Goal: Navigation & Orientation: Find specific page/section

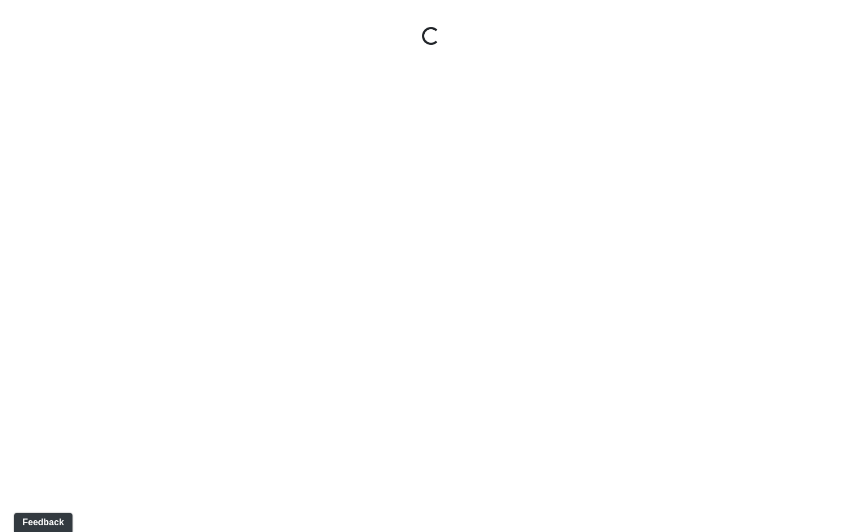
select select "rF9Y2TWouUAfWVEd1Berio"
select select "4RaHTiPXkmhnUPAV7KL21M"
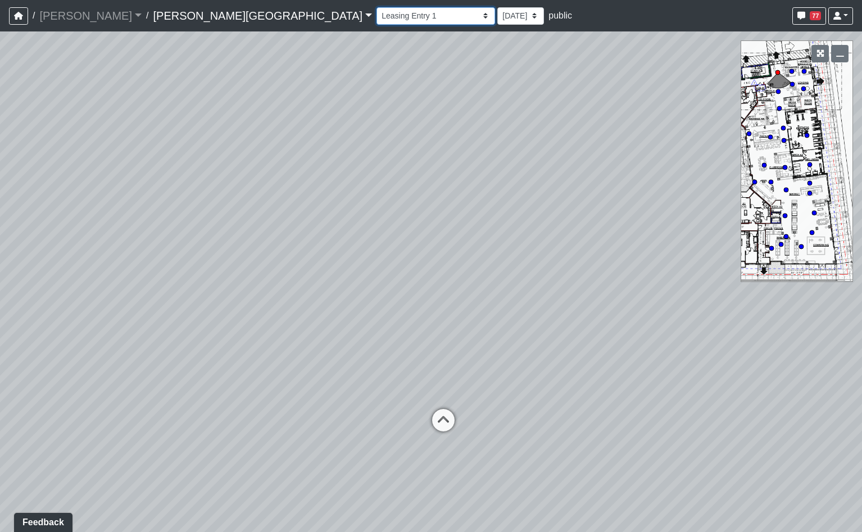
click at [377, 23] on select "Hallway Hospitality Bar Package Room Package Room Entry Pool Courtyard Entry 1 …" at bounding box center [436, 15] width 119 height 17
click at [180, 15] on link "Ellison Museum District" at bounding box center [262, 15] width 219 height 22
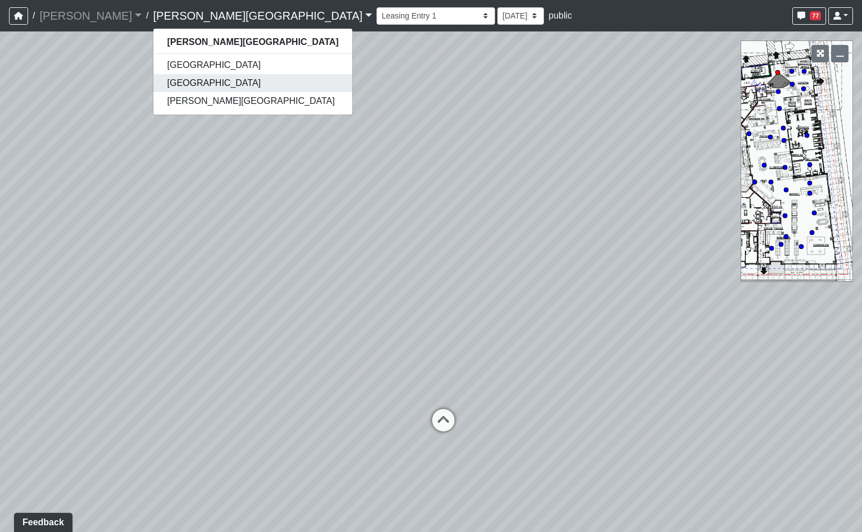
click at [161, 79] on link "[GEOGRAPHIC_DATA]" at bounding box center [252, 83] width 198 height 18
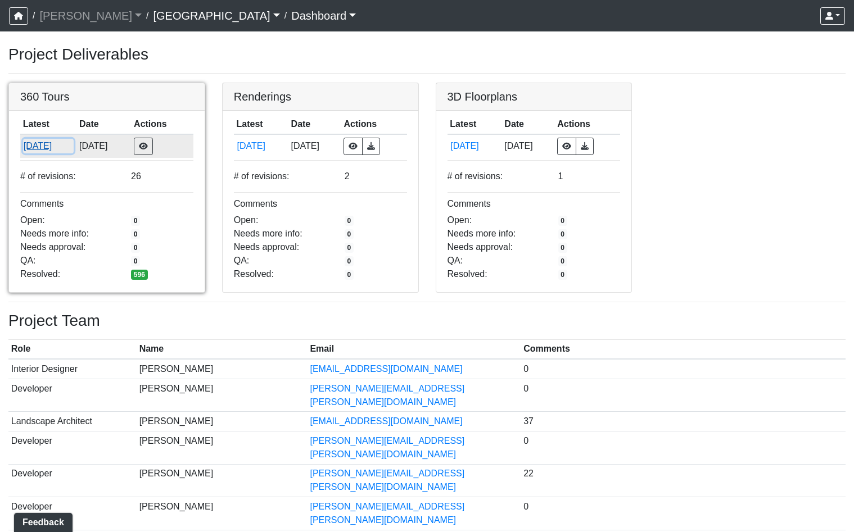
click at [56, 147] on button "[DATE]" at bounding box center [48, 146] width 51 height 15
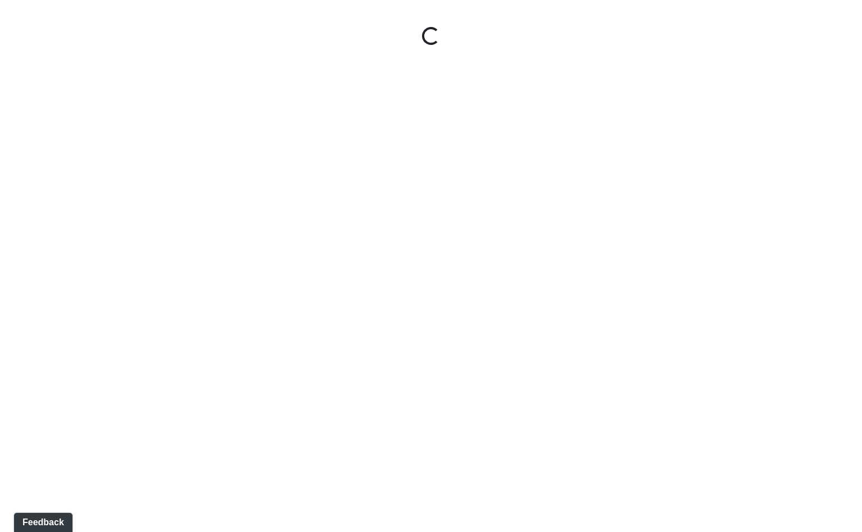
select select "gontoaMErPAtzSBVXh4ptW"
select select "h3ebyGk32eUmSzz99H473o"
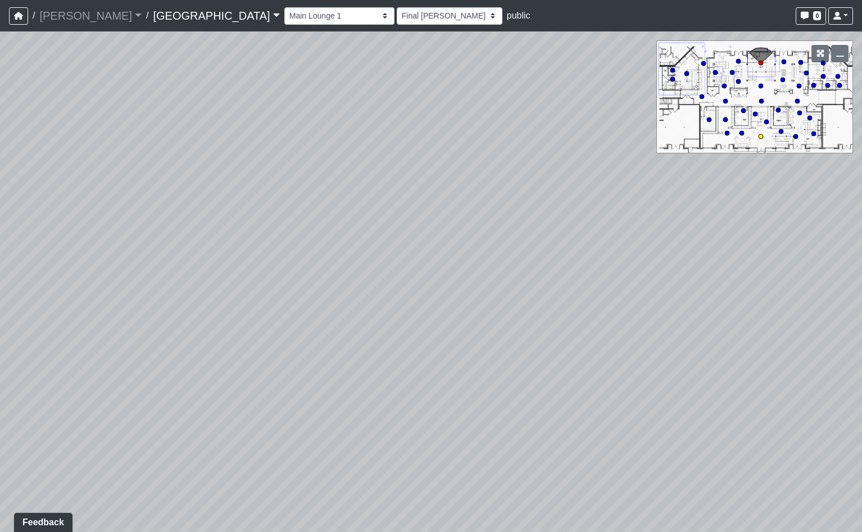
click at [763, 137] on circle at bounding box center [761, 136] width 4 height 4
select select "rippxyhkynD5Hm89PJ8RuH"
select select "h3ebyGk32eUmSzz99H473o"
drag, startPoint x: 672, startPoint y: 207, endPoint x: 193, endPoint y: 219, distance: 479.0
click at [193, 219] on div "Loading... Pool Courtyard Entry 1 Loading... Main Lounge 2 Loading... Pool Cour…" at bounding box center [431, 281] width 862 height 501
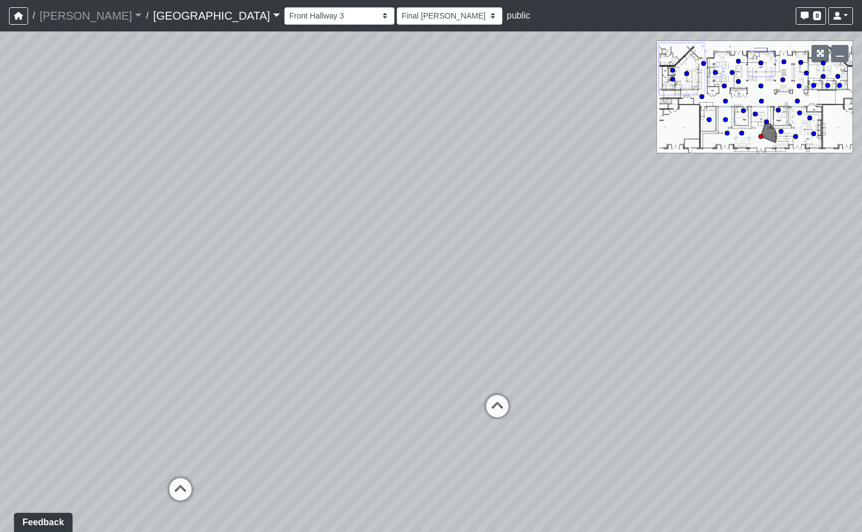
drag, startPoint x: 569, startPoint y: 252, endPoint x: 425, endPoint y: 318, distance: 157.5
click at [425, 318] on div "Loading... Pool Courtyard Entry 1 Loading... Main Lounge 2 Loading... Pool Cour…" at bounding box center [431, 281] width 862 height 501
drag, startPoint x: 447, startPoint y: 339, endPoint x: 537, endPoint y: 316, distance: 93.5
click at [537, 316] on div "Loading... Pool Courtyard Entry 1 Loading... Main Lounge 2 Loading... Pool Cour…" at bounding box center [431, 281] width 862 height 501
drag, startPoint x: 434, startPoint y: 154, endPoint x: 766, endPoint y: 238, distance: 342.0
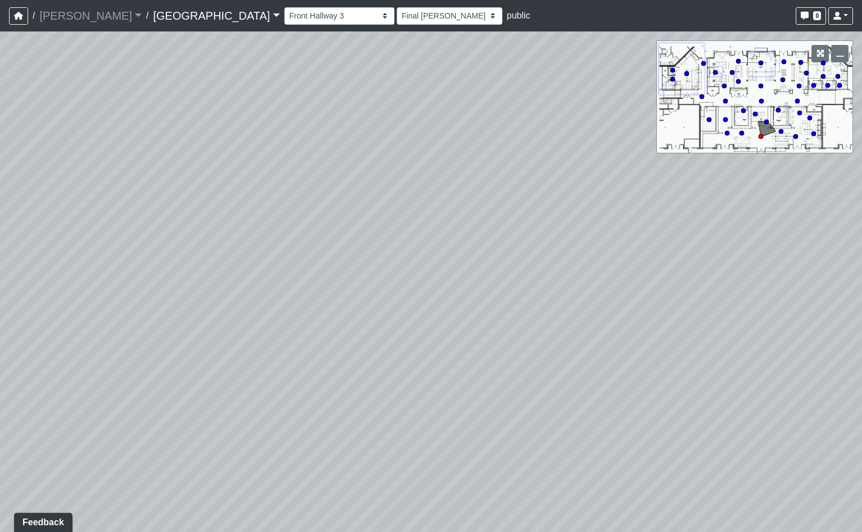
click at [774, 238] on div "Loading... Pool Courtyard Entry 1 Loading... Main Lounge 2 Loading... Pool Cour…" at bounding box center [431, 281] width 862 height 501
drag, startPoint x: 615, startPoint y: 276, endPoint x: 806, endPoint y: 247, distance: 193.3
click at [803, 249] on div "Loading... Pool Courtyard Entry 1 Loading... Main Lounge 2 Loading... Pool Cour…" at bounding box center [431, 281] width 862 height 501
drag, startPoint x: 214, startPoint y: 273, endPoint x: 700, endPoint y: 266, distance: 486.2
click at [699, 271] on div "Loading... Pool Courtyard Entry 1 Loading... Main Lounge 2 Loading... Pool Cour…" at bounding box center [431, 281] width 862 height 501
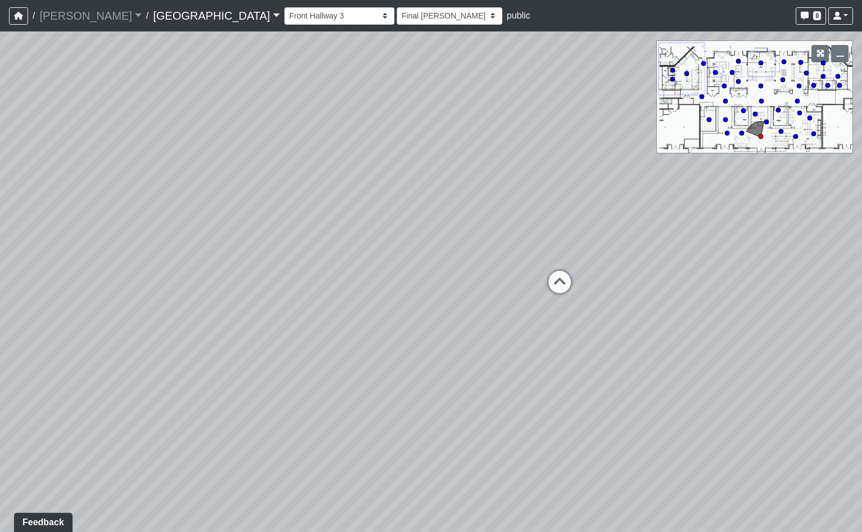
drag, startPoint x: 283, startPoint y: 170, endPoint x: 173, endPoint y: 132, distance: 116.8
click at [120, 152] on div "Loading... Pool Courtyard Entry 1 Loading... Main Lounge 2 Loading... Pool Cour…" at bounding box center [431, 281] width 862 height 501
drag, startPoint x: 292, startPoint y: 178, endPoint x: 582, endPoint y: 252, distance: 299.9
click at [582, 253] on div "Loading... Pool Courtyard Entry 1 Loading... Main Lounge 2 Loading... Pool Cour…" at bounding box center [431, 281] width 862 height 501
drag, startPoint x: 473, startPoint y: 137, endPoint x: 364, endPoint y: 129, distance: 108.8
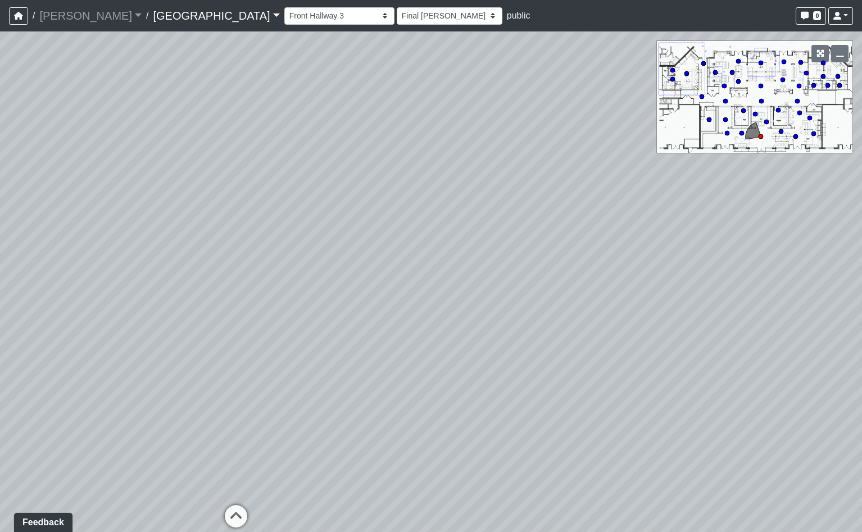
click at [364, 129] on div "Loading... Pool Courtyard Entry 1 Loading... Main Lounge 2 Loading... Pool Cour…" at bounding box center [431, 281] width 862 height 501
drag, startPoint x: 441, startPoint y: 195, endPoint x: 487, endPoint y: 176, distance: 50.4
click at [487, 176] on div "Loading... Pool Courtyard Entry 1 Loading... Main Lounge 2 Loading... Pool Cour…" at bounding box center [431, 281] width 862 height 501
drag, startPoint x: 705, startPoint y: 277, endPoint x: 171, endPoint y: 138, distance: 552.1
click at [171, 138] on div "Loading... Pool Courtyard Entry 1 Loading... Main Lounge 2 Loading... Pool Cour…" at bounding box center [431, 281] width 862 height 501
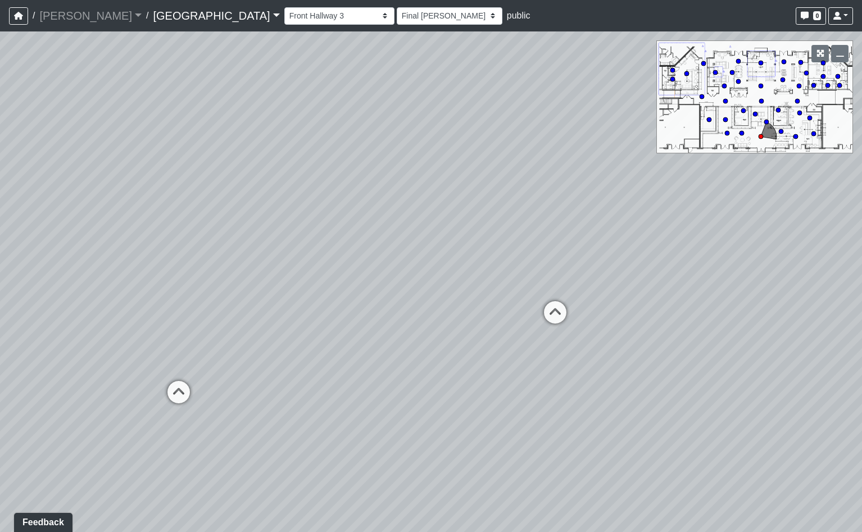
drag, startPoint x: 421, startPoint y: 336, endPoint x: 92, endPoint y: 273, distance: 334.8
click at [0, 291] on html "/ Flournoy Flournoy Loading... / Cool Springs Cool Springs Loading... Cool Spri…" at bounding box center [431, 266] width 862 height 532
drag, startPoint x: 351, startPoint y: 407, endPoint x: 560, endPoint y: 442, distance: 212.1
click at [560, 442] on div "Loading... Pool Courtyard Entry 1 Loading... Main Lounge 2 Loading... Pool Cour…" at bounding box center [431, 281] width 862 height 501
drag, startPoint x: 601, startPoint y: 438, endPoint x: -173, endPoint y: 303, distance: 785.6
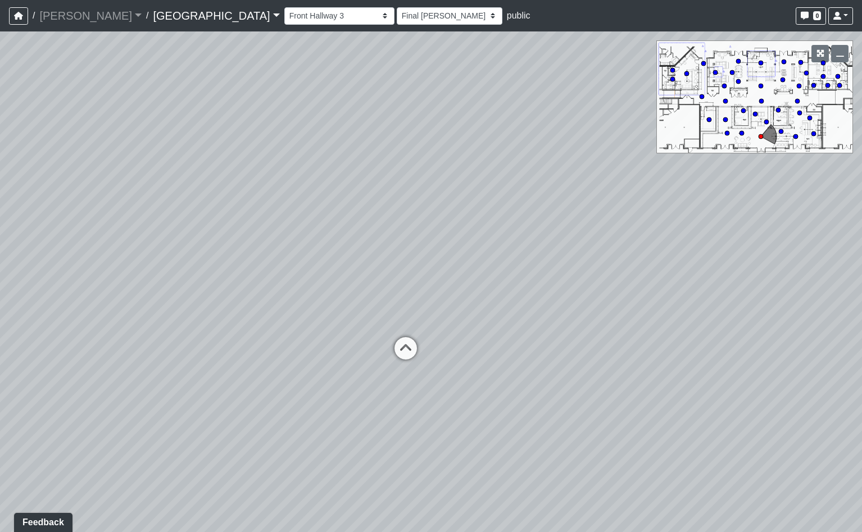
click at [0, 303] on html "/ Flournoy Flournoy Loading... / Cool Springs Cool Springs Loading... Cool Spri…" at bounding box center [431, 266] width 862 height 532
click at [340, 340] on icon at bounding box center [340, 339] width 34 height 34
select select "m2hJ8P2yQvUkmRNBTiAny8"
select select "h3ebyGk32eUmSzz99H473o"
click at [573, 396] on icon at bounding box center [563, 397] width 34 height 34
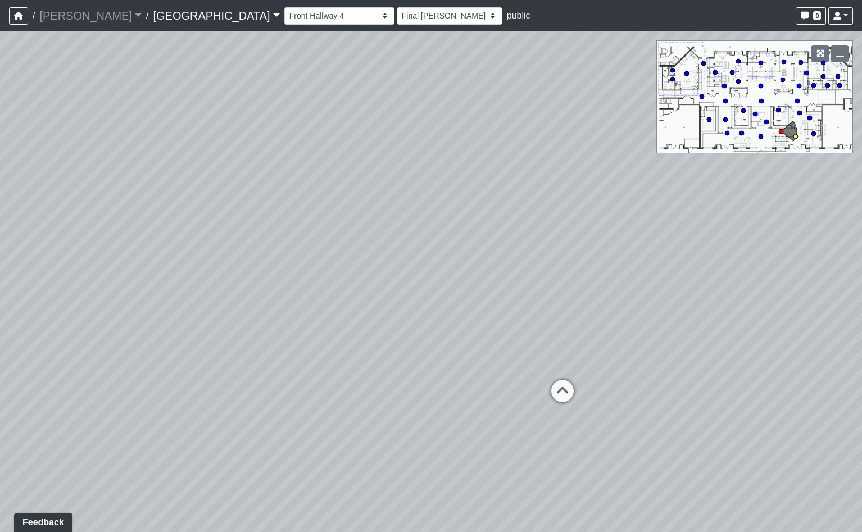
select select "qraa3g3CYhQY23birKpUUB"
select select "h3ebyGk32eUmSzz99H473o"
drag, startPoint x: 115, startPoint y: 210, endPoint x: 760, endPoint y: 353, distance: 660.8
click at [775, 384] on div "Loading... Pool Courtyard Entry 1 Loading... Main Lounge 2 Loading... Pool Cour…" at bounding box center [431, 281] width 862 height 501
drag, startPoint x: 174, startPoint y: 339, endPoint x: 426, endPoint y: 286, distance: 257.9
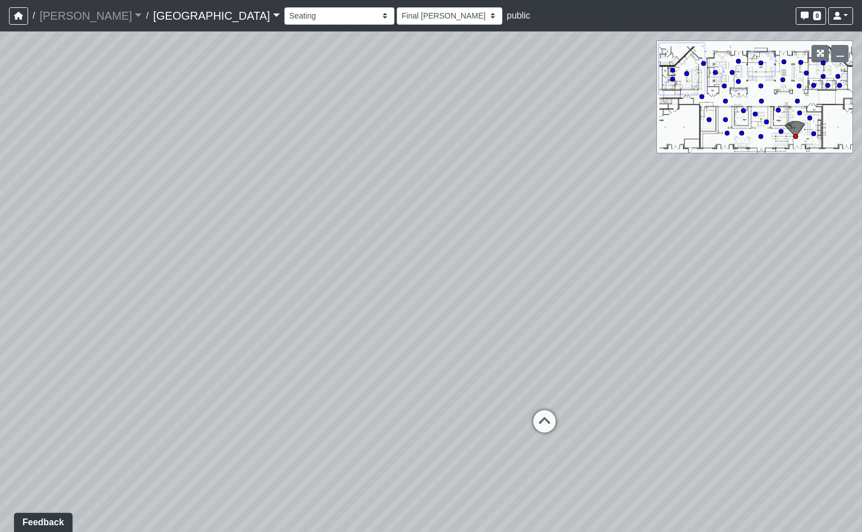
click at [426, 286] on div "Loading... Pool Courtyard Entry 1 Loading... Main Lounge 2 Loading... Pool Cour…" at bounding box center [431, 281] width 862 height 501
click at [295, 398] on div "Loading... Pool Courtyard Entry 1 Loading... Main Lounge 2 Loading... Pool Cour…" at bounding box center [431, 281] width 862 height 501
drag, startPoint x: 233, startPoint y: 336, endPoint x: 717, endPoint y: 419, distance: 491.0
click at [717, 419] on div "Loading... Pool Courtyard Entry 1 Loading... Main Lounge 2 Loading... Pool Cour…" at bounding box center [431, 281] width 862 height 501
drag, startPoint x: 546, startPoint y: 268, endPoint x: 305, endPoint y: 8, distance: 353.6
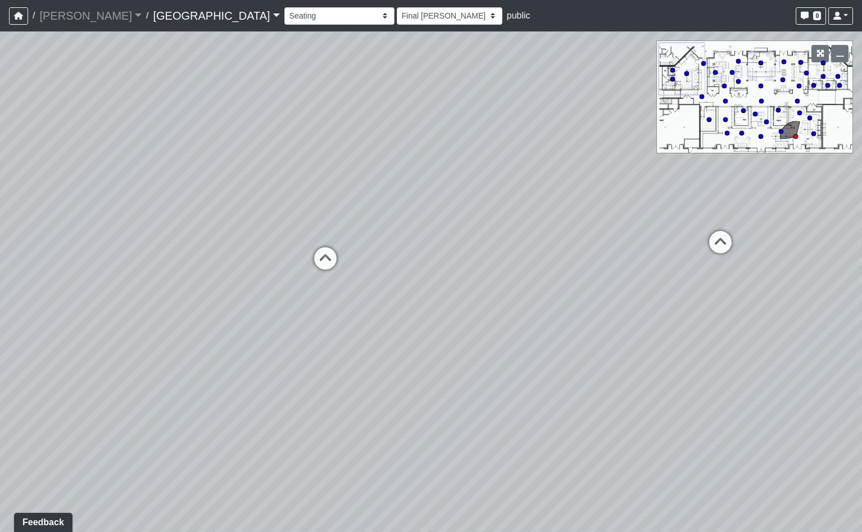
click at [305, 8] on div "/ Flournoy Flournoy Loading... / Cool Springs Cool Springs Loading... Cool Spri…" at bounding box center [431, 266] width 862 height 532
drag, startPoint x: 312, startPoint y: 361, endPoint x: 231, endPoint y: 150, distance: 227.0
click at [392, 523] on div "Loading... Pool Courtyard Entry 1 Loading... Main Lounge 2 Loading... Pool Cour…" at bounding box center [431, 281] width 862 height 501
drag, startPoint x: 501, startPoint y: 345, endPoint x: 248, endPoint y: 164, distance: 310.5
click at [257, 149] on div "Loading... Pool Courtyard Entry 1 Loading... Main Lounge 2 Loading... Pool Cour…" at bounding box center [431, 281] width 862 height 501
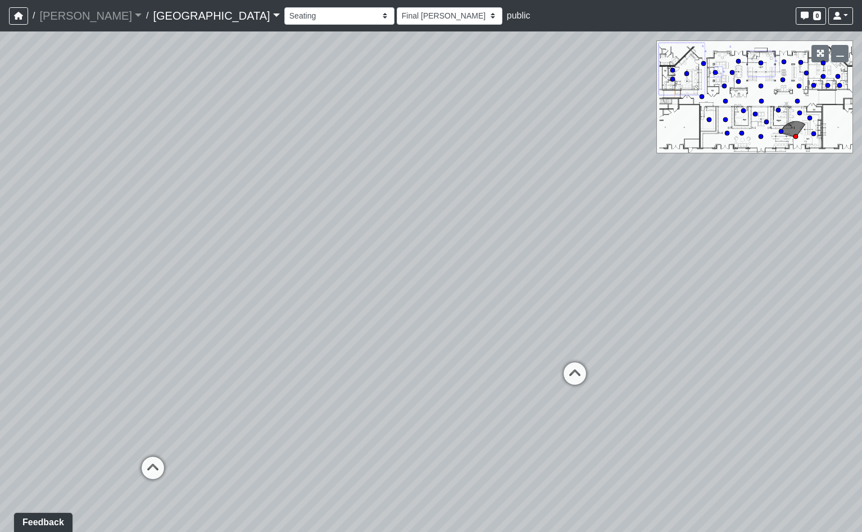
drag, startPoint x: 501, startPoint y: 173, endPoint x: 434, endPoint y: 174, distance: 67.5
click at [434, 174] on div "Loading... Pool Courtyard Entry 1 Loading... Main Lounge 2 Loading... Pool Cour…" at bounding box center [431, 281] width 862 height 501
click at [519, 338] on icon at bounding box center [527, 341] width 34 height 34
select select "n38L2KYfbFjaaXXsEc1LNY"
select select "h3ebyGk32eUmSzz99H473o"
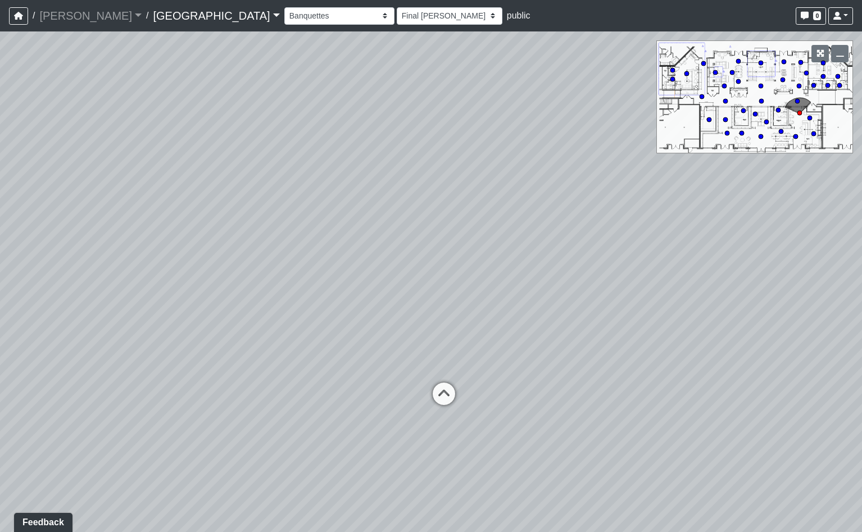
click at [780, 79] on icon at bounding box center [783, 80] width 6 height 6
select select "5YdP8s9J1uMCwQbH227TJn"
select select "h3ebyGk32eUmSzz99H473o"
drag, startPoint x: 329, startPoint y: 309, endPoint x: 817, endPoint y: 314, distance: 487.3
click at [816, 314] on div "Loading... Pool Courtyard Entry 1 Loading... Main Lounge 2 Loading... Pool Cour…" at bounding box center [431, 281] width 862 height 501
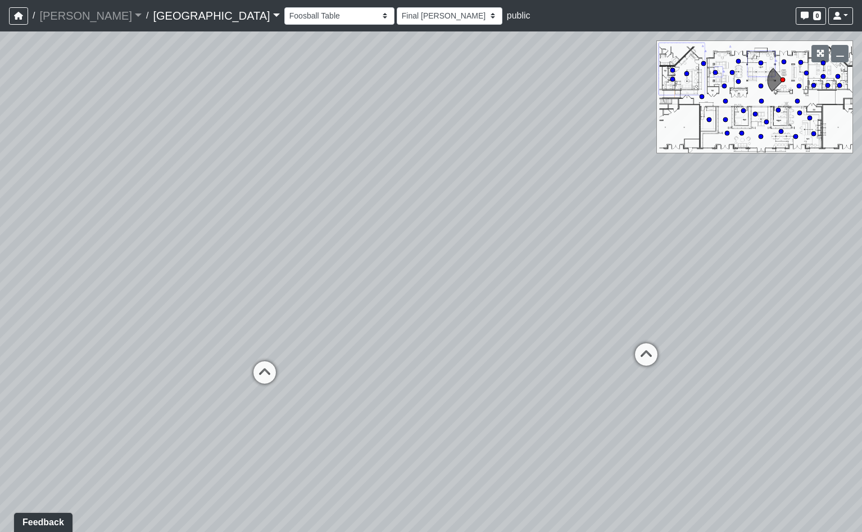
drag, startPoint x: 138, startPoint y: 248, endPoint x: 712, endPoint y: 246, distance: 573.3
click at [721, 247] on div "Loading... Pool Courtyard Entry 1 Loading... Main Lounge 2 Loading... Pool Cour…" at bounding box center [431, 281] width 862 height 501
drag, startPoint x: 601, startPoint y: 301, endPoint x: -313, endPoint y: 85, distance: 939.7
click at [0, 85] on html "/ Flournoy Flournoy Loading... / Cool Springs Cool Springs Loading... Cool Spri…" at bounding box center [431, 266] width 862 height 532
drag, startPoint x: 338, startPoint y: 218, endPoint x: 331, endPoint y: 426, distance: 208.6
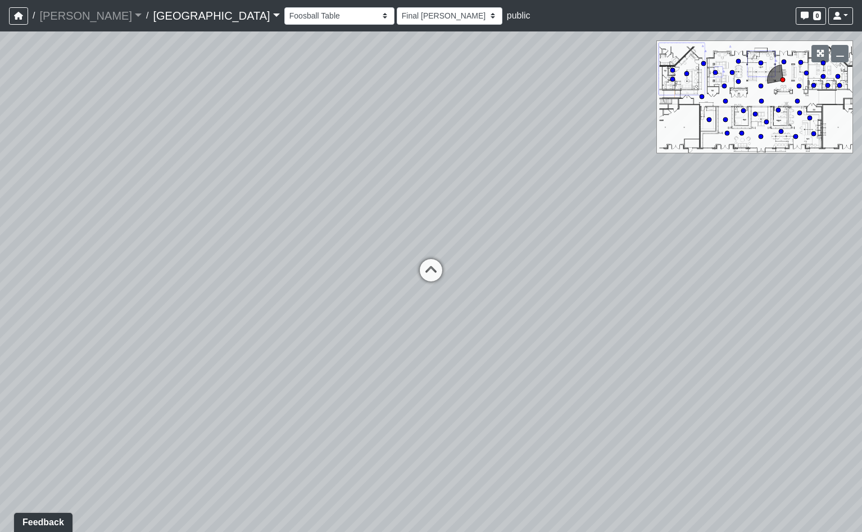
click at [331, 446] on div "Loading... Pool Courtyard Entry 1 Loading... Main Lounge 2 Loading... Pool Cour…" at bounding box center [431, 281] width 862 height 501
click at [739, 81] on circle at bounding box center [738, 81] width 4 height 4
select select "nvS5Qoo4jEJcuhprzpoMAu"
select select "h3ebyGk32eUmSzz99H473o"
drag, startPoint x: 224, startPoint y: 235, endPoint x: 847, endPoint y: 220, distance: 622.9
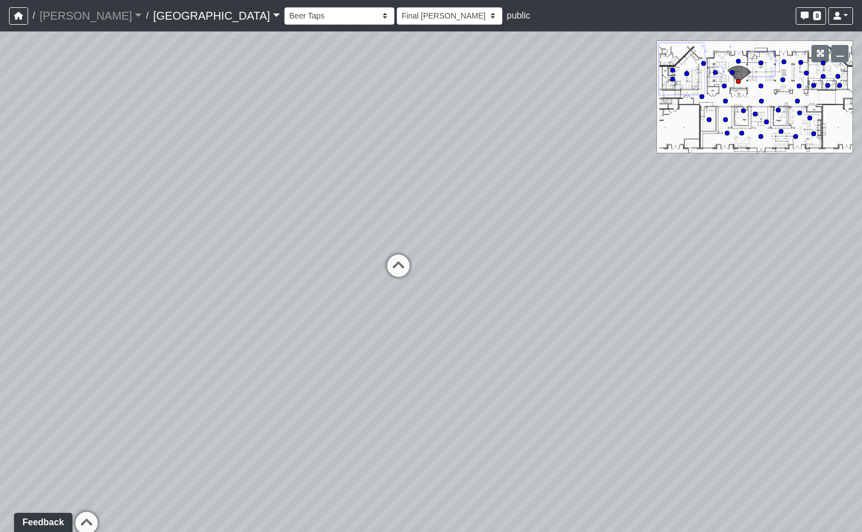
click at [839, 221] on div "Loading... Pool Courtyard Entry 1 Loading... Main Lounge 2 Loading... Pool Cour…" at bounding box center [431, 281] width 862 height 501
drag, startPoint x: 657, startPoint y: 538, endPoint x: 776, endPoint y: 568, distance: 122.8
click at [776, 532] on html "/ Flournoy Flournoy Loading... / Cool Springs Cool Springs Loading... Cool Spri…" at bounding box center [431, 266] width 862 height 532
